Goal: Browse casually

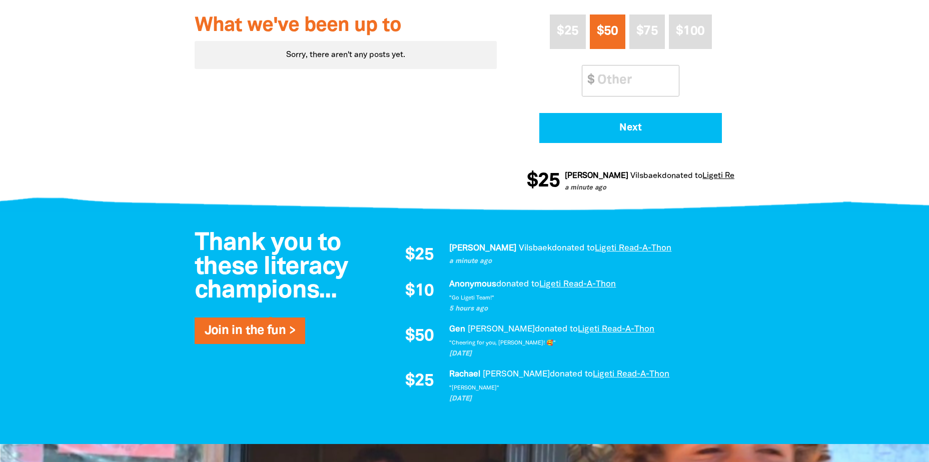
scroll to position [450, 0]
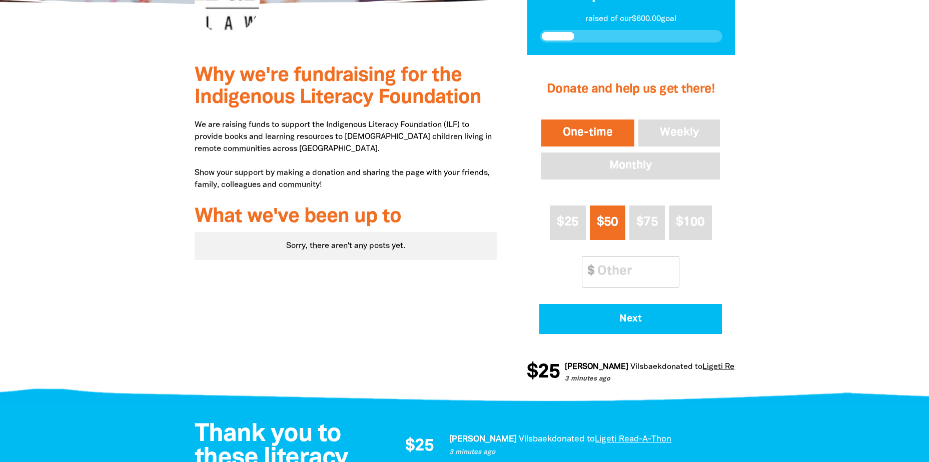
scroll to position [50, 0]
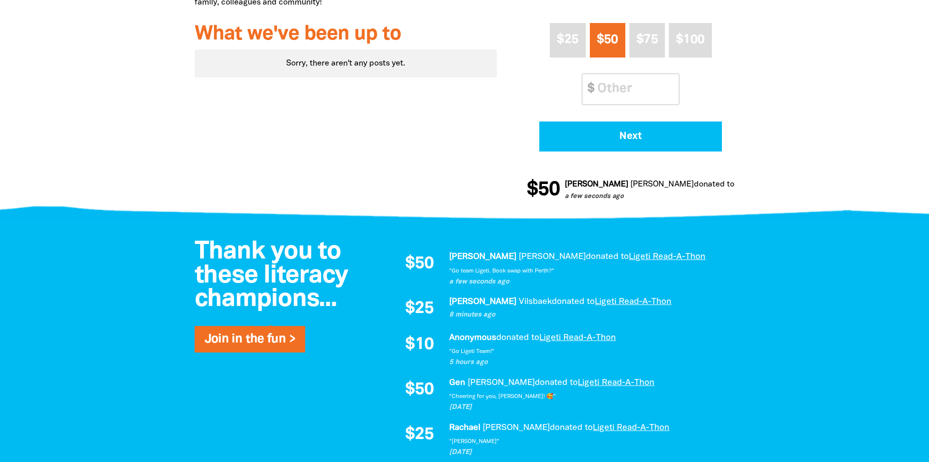
scroll to position [450, 0]
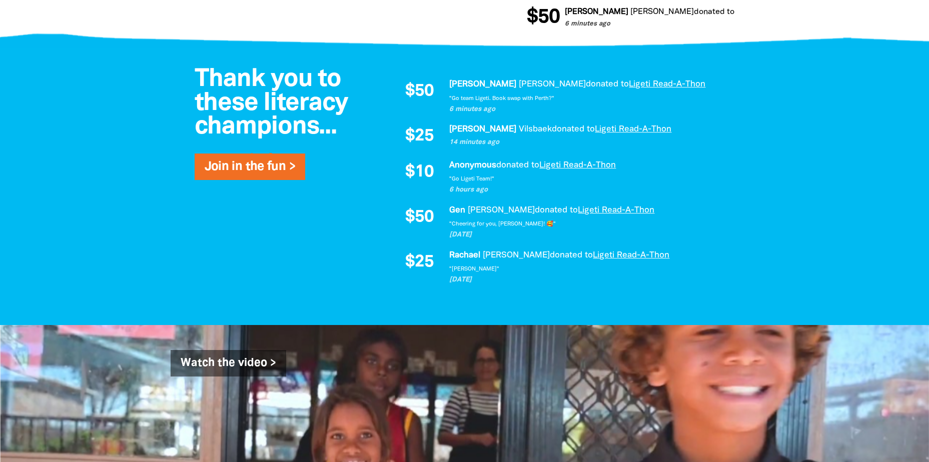
scroll to position [500, 0]
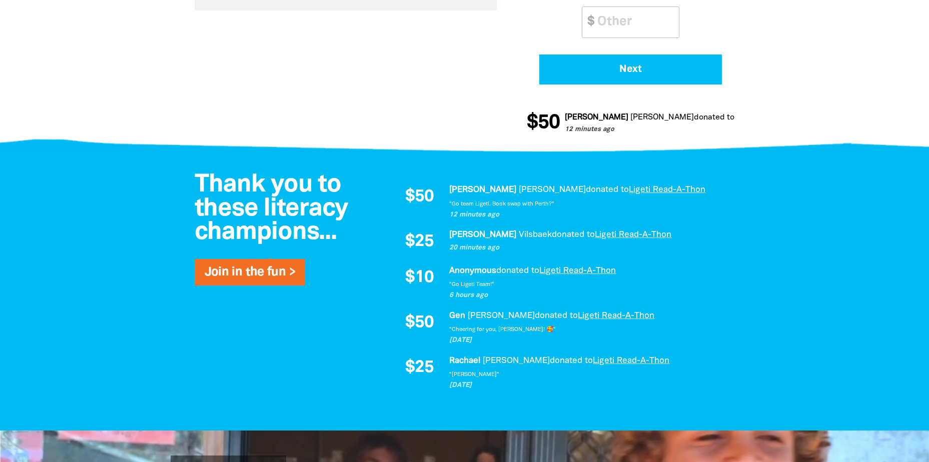
scroll to position [500, 0]
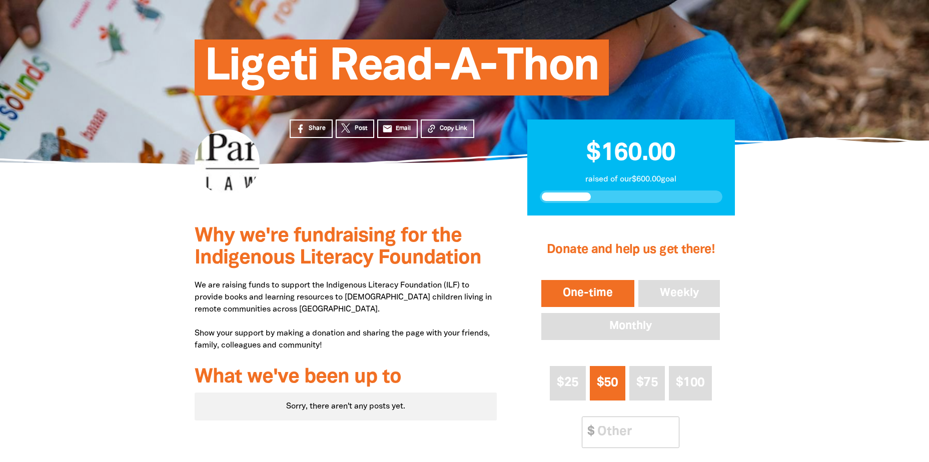
scroll to position [200, 0]
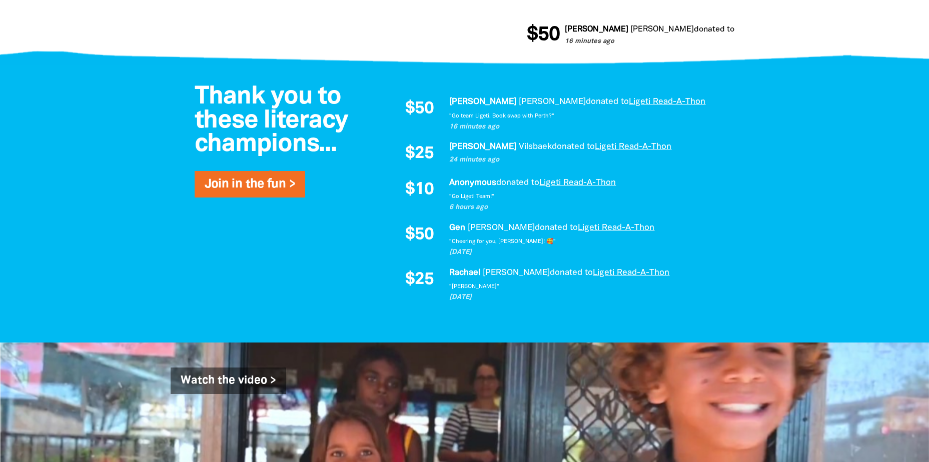
scroll to position [600, 0]
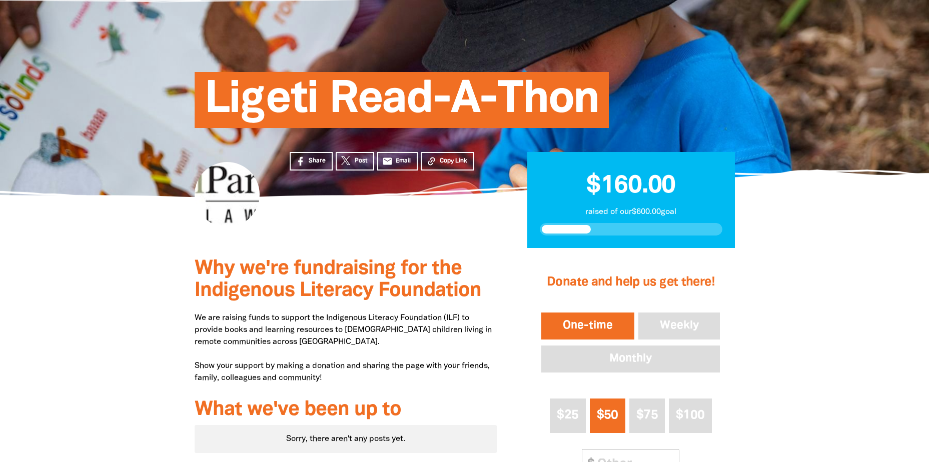
scroll to position [50, 0]
